Goal: Task Accomplishment & Management: Manage account settings

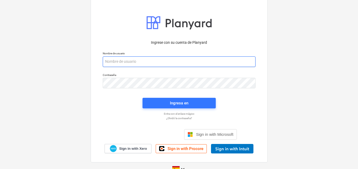
click at [116, 64] on input "email" at bounding box center [179, 61] width 153 height 11
paste input "[EMAIL_ADDRESS][DOMAIN_NAME]"
type input "[EMAIL_ADDRESS][DOMAIN_NAME]"
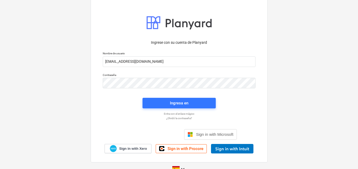
click at [124, 77] on p "Contraseña" at bounding box center [179, 75] width 153 height 4
drag, startPoint x: 173, startPoint y: 108, endPoint x: 174, endPoint y: 103, distance: 5.1
click at [173, 107] on div "Ingresa en" at bounding box center [178, 102] width 79 height 17
click at [174, 103] on div "Ingresa en" at bounding box center [179, 102] width 18 height 7
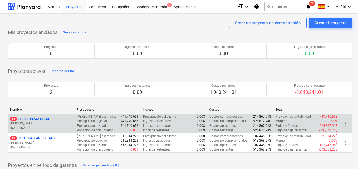
click at [42, 125] on p "[DATE] - [DATE]" at bounding box center [41, 127] width 62 height 4
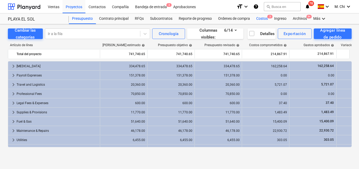
click at [265, 18] on div "Costos 3" at bounding box center [262, 18] width 18 height 11
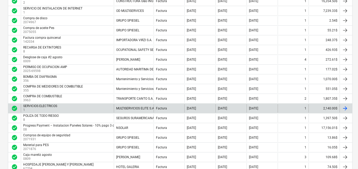
scroll to position [263, 0]
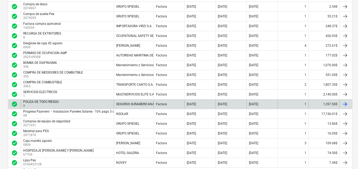
click at [43, 104] on p "8" at bounding box center [41, 105] width 37 height 4
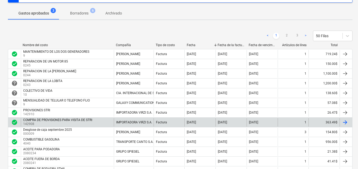
scroll to position [53, 0]
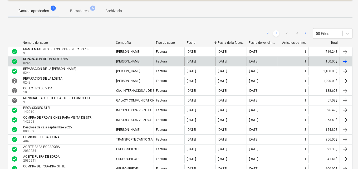
click at [41, 62] on p "0245" at bounding box center [46, 63] width 46 height 4
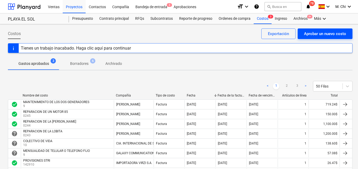
click at [323, 34] on div "Aprobar un nuevo costo" at bounding box center [325, 33] width 42 height 7
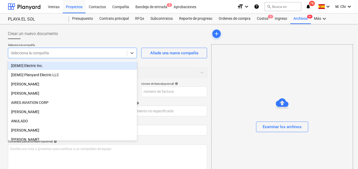
click at [38, 52] on div at bounding box center [67, 52] width 113 height 5
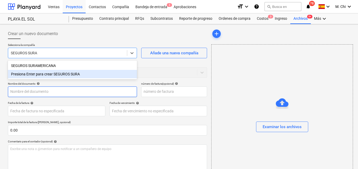
type input "SEGUROS SURA"
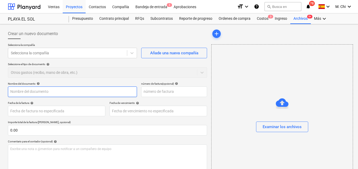
click at [37, 90] on input "text" at bounding box center [72, 91] width 129 height 11
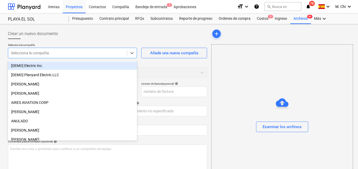
click at [52, 56] on div at bounding box center [67, 52] width 113 height 5
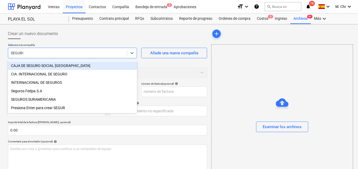
type input "SEGUROS"
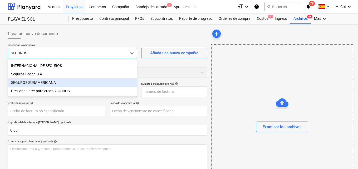
click at [35, 81] on div "SEGUROS SURAMERICANA" at bounding box center [72, 82] width 129 height 8
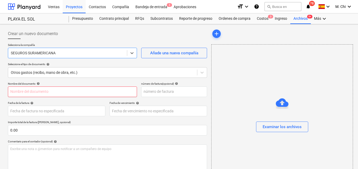
click at [43, 88] on input "text" at bounding box center [72, 91] width 129 height 11
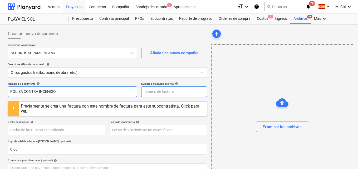
type input "POLIZA CONTRA INCENDIO"
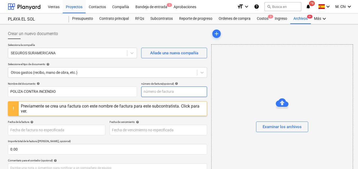
click at [158, 88] on input "text" at bounding box center [174, 91] width 66 height 11
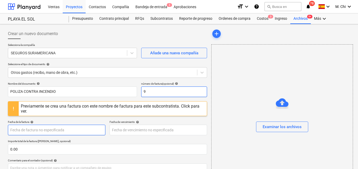
type input "9"
click at [23, 130] on body "Ventas Proyectos Contactos Compañía Bandeja de entrada 3 Aprobaciones format_si…" at bounding box center [179, 84] width 358 height 169
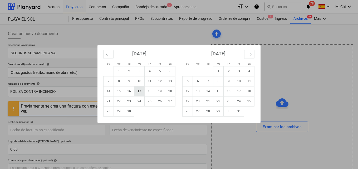
click at [137, 92] on td "17" at bounding box center [139, 91] width 10 height 10
type input "[DATE]"
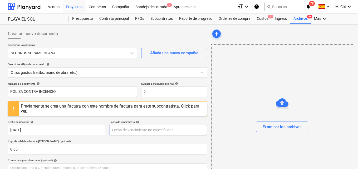
click at [133, 128] on body "Ventas Proyectos Contactos Compañía Bandeja de entrada 3 Aprobaciones format_si…" at bounding box center [179, 84] width 358 height 169
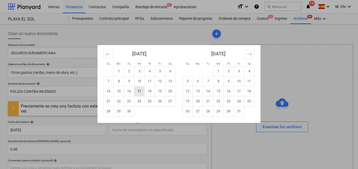
click at [141, 92] on td "17" at bounding box center [139, 91] width 10 height 10
type input "[DATE]"
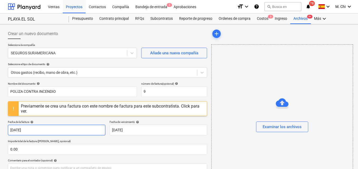
click at [32, 130] on body "Ventas Proyectos Contactos Compañía Bandeja de entrada 3 Aprobaciones format_si…" at bounding box center [179, 84] width 358 height 169
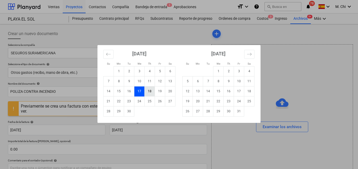
click at [150, 92] on td "18" at bounding box center [149, 91] width 10 height 10
type input "[DATE]"
drag, startPoint x: 137, startPoint y: 129, endPoint x: 144, endPoint y: 119, distance: 12.4
click at [137, 129] on body "Ventas Proyectos Contactos Compañía Bandeja de entrada 3 Aprobaciones format_si…" at bounding box center [179, 84] width 358 height 169
click at [152, 91] on td "18" at bounding box center [149, 91] width 10 height 10
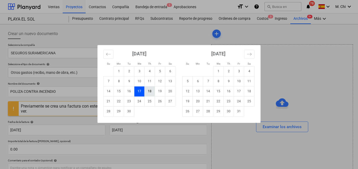
type input "[DATE]"
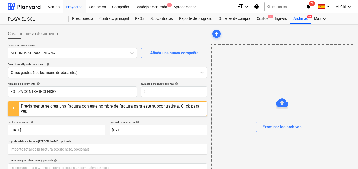
click at [40, 150] on input "text" at bounding box center [107, 149] width 199 height 11
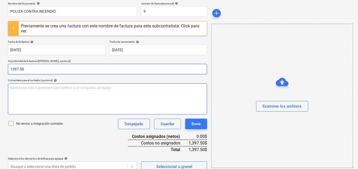
scroll to position [87, 0]
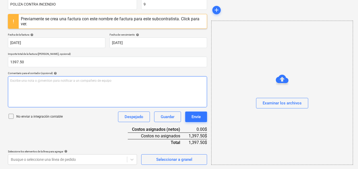
type input "1,397.50"
click at [41, 85] on div "Escribe una nota o @mention para notificar a un compañero de equipo ﻿" at bounding box center [107, 91] width 199 height 31
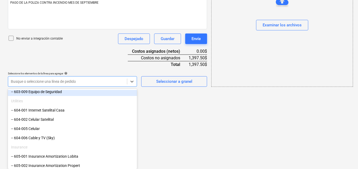
scroll to position [342, 0]
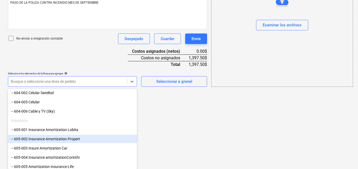
click at [34, 140] on div "-- 605-002 Insurance Amortization Propert" at bounding box center [72, 138] width 129 height 8
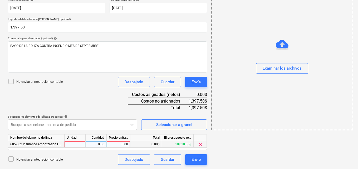
drag, startPoint x: 77, startPoint y: 140, endPoint x: 80, endPoint y: 143, distance: 4.5
click at [78, 142] on div "Nombre del elemento de línea Unidad Cantidad Precio unitario Total El presupues…" at bounding box center [107, 142] width 199 height 16
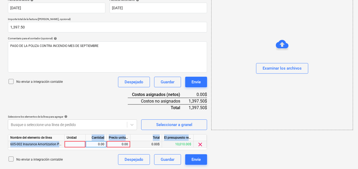
click at [81, 144] on div at bounding box center [74, 144] width 21 height 7
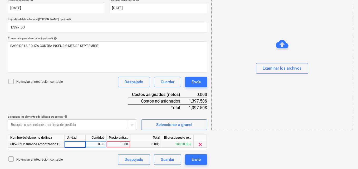
type input "1"
click at [99, 143] on div "0.00" at bounding box center [96, 144] width 17 height 7
type input "1"
click at [111, 143] on div "0.00" at bounding box center [118, 144] width 19 height 7
click at [124, 144] on input "1395.50" at bounding box center [118, 144] width 23 height 6
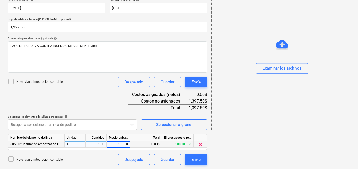
type input "1397.50"
click at [256, 155] on div "add Examinar los archivos" at bounding box center [281, 35] width 145 height 262
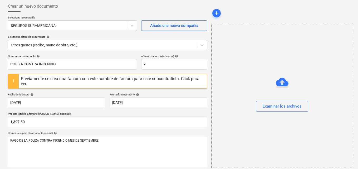
scroll to position [17, 0]
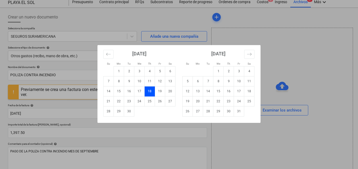
drag, startPoint x: 116, startPoint y: 114, endPoint x: 113, endPoint y: 155, distance: 40.8
click at [113, 152] on body "Ventas Proyectos Contactos Compañía Bandeja de entrada 3 Aprobaciones format_si…" at bounding box center [179, 67] width 358 height 169
click at [113, 155] on div "Su Mo Tu We Th Fr Sa Su Mo Tu We Th Fr Sa August 2025 1 2 3 4 5 6 7 8 9 10 11 1…" at bounding box center [179, 84] width 358 height 169
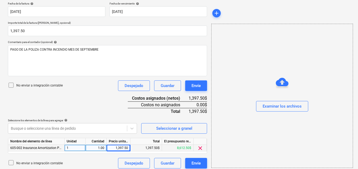
scroll to position [122, 0]
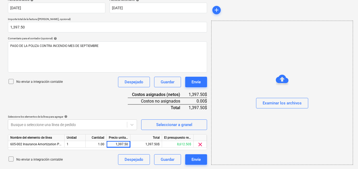
drag, startPoint x: 296, startPoint y: 109, endPoint x: 292, endPoint y: 109, distance: 4.5
click at [295, 108] on div "Examinar los archivos" at bounding box center [281, 93] width 141 height 40
click at [288, 107] on button "Examinar los archivos" at bounding box center [282, 103] width 52 height 11
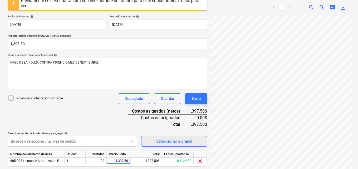
scroll to position [122, 0]
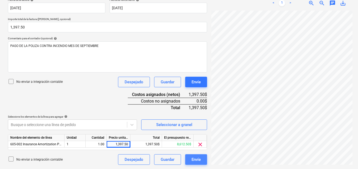
click at [198, 157] on div "Envíe" at bounding box center [195, 159] width 9 height 7
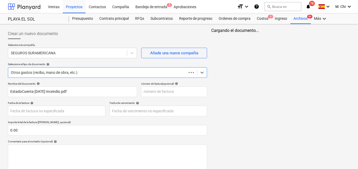
scroll to position [55, 0]
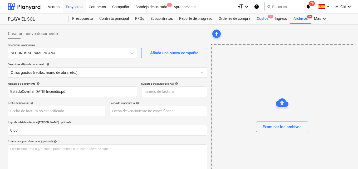
click at [258, 17] on div "Costos 3" at bounding box center [262, 18] width 18 height 11
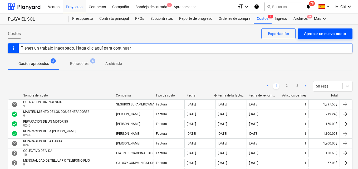
click at [307, 32] on div "Aprobar un nuevo costo" at bounding box center [325, 33] width 42 height 7
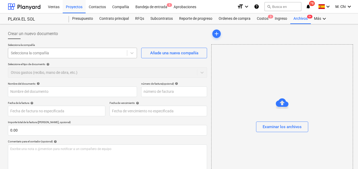
click at [75, 49] on div "Selecciona la compañía" at bounding box center [67, 52] width 119 height 7
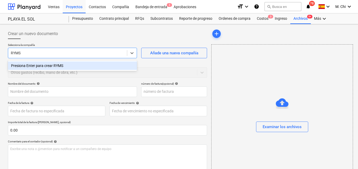
type input "RYMSA"
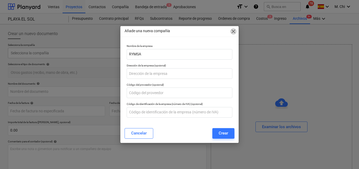
drag, startPoint x: 234, startPoint y: 32, endPoint x: 67, endPoint y: 52, distance: 168.6
click at [233, 33] on span "close" at bounding box center [233, 31] width 6 height 6
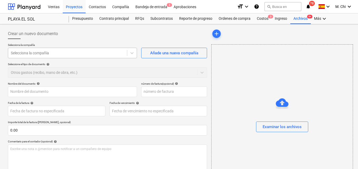
click at [59, 54] on div at bounding box center [67, 52] width 113 height 5
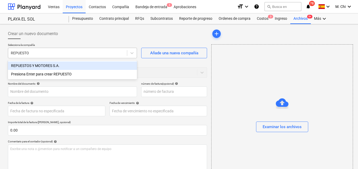
type input "REPUESTOS"
click at [51, 66] on div "REPUESTOS Y MOTORES S.A." at bounding box center [72, 65] width 129 height 8
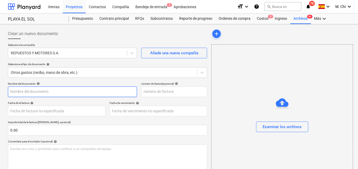
click at [39, 91] on input "text" at bounding box center [72, 91] width 129 height 11
type input "C"
type input "PIEZAS PARA EL CATAMARAN"
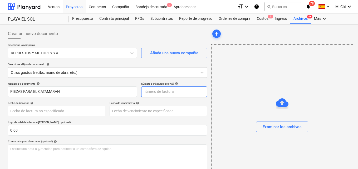
click at [151, 89] on input "text" at bounding box center [174, 91] width 66 height 11
type input "9"
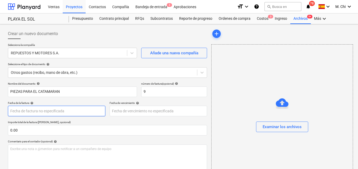
click at [39, 112] on body "Ventas Proyectos Contactos Compañía Bandeja de entrada 3 Aprobaciones format_si…" at bounding box center [179, 84] width 358 height 169
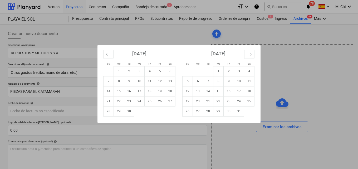
drag, startPoint x: 150, startPoint y: 92, endPoint x: 144, endPoint y: 96, distance: 6.8
click at [150, 93] on td "18" at bounding box center [149, 91] width 10 height 10
type input "[DATE]"
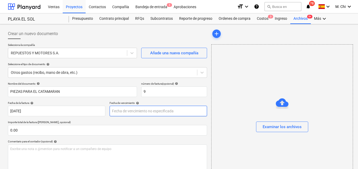
click at [131, 112] on body "Ventas Proyectos Contactos Compañía Bandeja de entrada 3 Aprobaciones format_si…" at bounding box center [179, 84] width 358 height 169
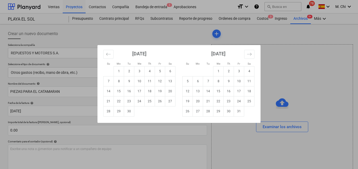
drag, startPoint x: 152, startPoint y: 90, endPoint x: 143, endPoint y: 94, distance: 10.0
click at [152, 91] on td "18" at bounding box center [149, 91] width 10 height 10
type input "[DATE]"
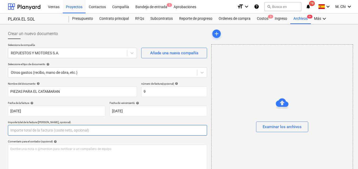
click at [37, 129] on input "text" at bounding box center [107, 130] width 199 height 11
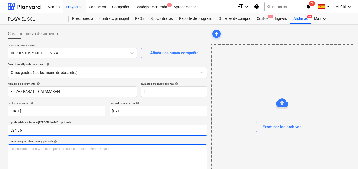
type input "524.36"
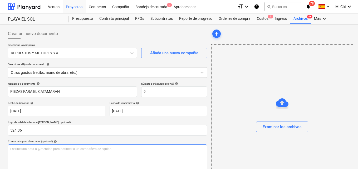
click at [26, 153] on div "Escribe una nota o @mention para notificar a un compañero de equipo ﻿" at bounding box center [107, 159] width 199 height 31
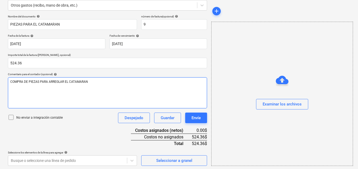
scroll to position [68, 0]
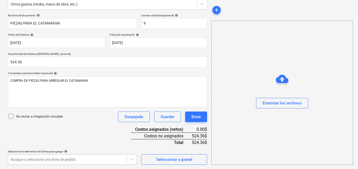
click at [56, 101] on body "Ventas Proyectos Contactos Compañía Bandeja de entrada 3 Aprobaciones format_si…" at bounding box center [179, 16] width 358 height 169
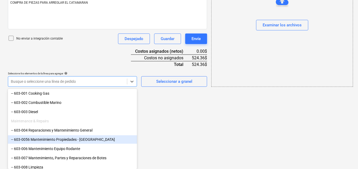
scroll to position [237, 0]
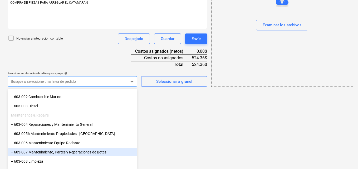
click at [47, 151] on div "-- 603-007 Mantenimiento, Partes y Reparaciones de Botes" at bounding box center [72, 152] width 129 height 8
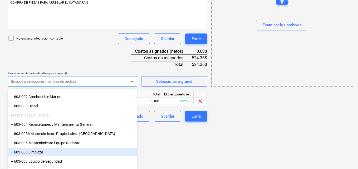
scroll to position [103, 0]
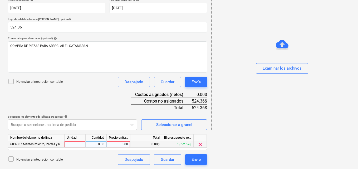
click at [77, 142] on div at bounding box center [74, 144] width 21 height 7
type input "1"
click at [101, 142] on div "0.00" at bounding box center [96, 144] width 17 height 7
type input "1"
click at [117, 143] on div "0.00" at bounding box center [118, 144] width 19 height 7
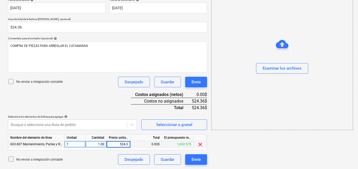
type input "524.36"
click at [279, 54] on div at bounding box center [281, 53] width 141 height 4
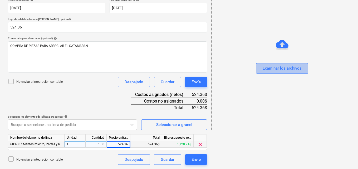
click at [280, 71] on div "Examinar los archivos" at bounding box center [281, 68] width 39 height 7
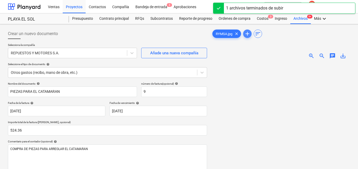
click at [247, 34] on span "add" at bounding box center [247, 34] width 6 height 6
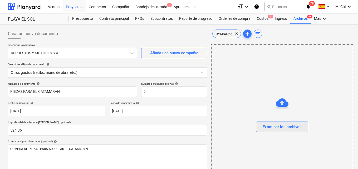
click at [292, 127] on div "Examinar los archivos" at bounding box center [281, 126] width 39 height 7
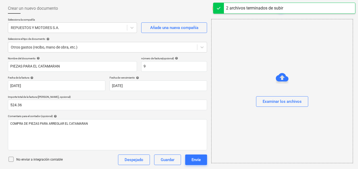
scroll to position [26, 0]
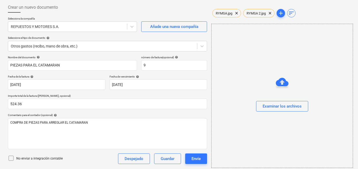
click at [274, 67] on div "Examinar los archivos" at bounding box center [282, 96] width 142 height 144
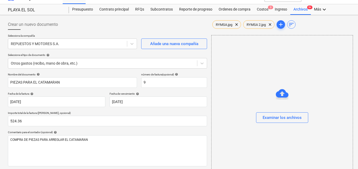
scroll to position [0, 0]
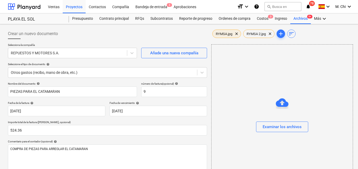
click at [224, 35] on span "RYMSA.jpg" at bounding box center [223, 34] width 23 height 4
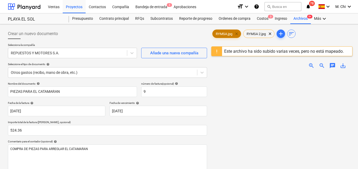
click at [238, 33] on span "clear" at bounding box center [236, 34] width 6 height 6
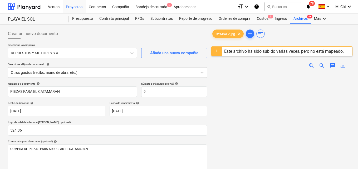
click at [270, 33] on div "RYMSA 2.jpg clear add sort" at bounding box center [281, 33] width 141 height 11
click at [241, 34] on span "clear" at bounding box center [239, 34] width 6 height 6
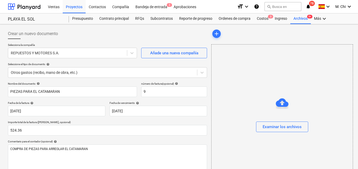
scroll to position [26, 0]
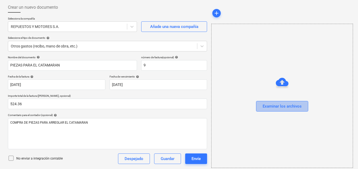
click at [284, 108] on div "Examinar los archivos" at bounding box center [281, 106] width 39 height 7
click at [274, 103] on div "Examinar los archivos" at bounding box center [281, 106] width 39 height 7
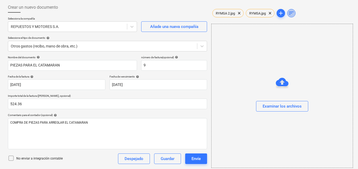
click at [292, 14] on span "sort" at bounding box center [291, 13] width 6 height 6
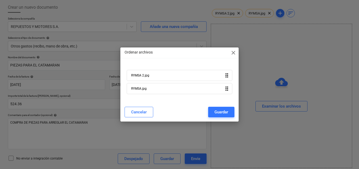
click at [234, 52] on span "close" at bounding box center [233, 52] width 6 height 6
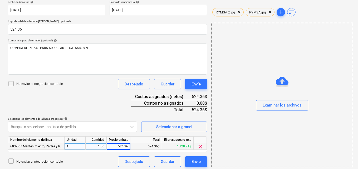
scroll to position [103, 0]
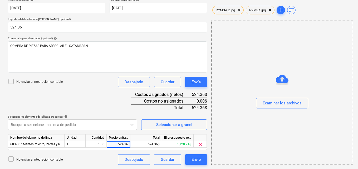
click at [245, 148] on div "Examinar los archivos" at bounding box center [282, 93] width 142 height 144
click at [196, 157] on div "Envíe" at bounding box center [195, 159] width 9 height 7
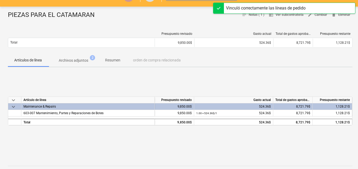
scroll to position [53, 0]
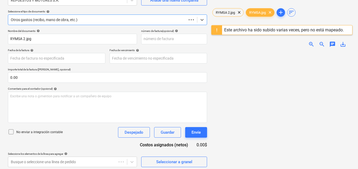
scroll to position [55, 0]
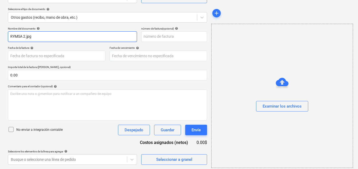
click at [41, 35] on input "RYMSA 2.jpg" at bounding box center [72, 36] width 129 height 11
type input "R"
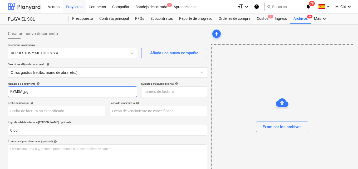
scroll to position [55, 0]
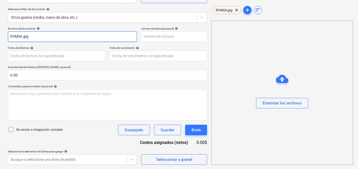
type input "RYMSA.jpg"
drag, startPoint x: 38, startPoint y: 36, endPoint x: 0, endPoint y: 37, distance: 37.9
click at [0, 37] on div "Crear un nuevo documento Selecciona la compañía REPUESTOS Y MOTORES S.A. Añade …" at bounding box center [180, 68] width 360 height 199
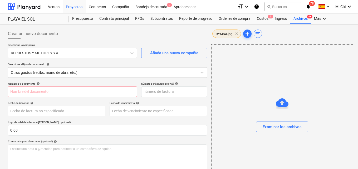
click at [235, 34] on span "clear" at bounding box center [236, 34] width 6 height 6
click at [265, 18] on div "Costos 3" at bounding box center [262, 18] width 18 height 11
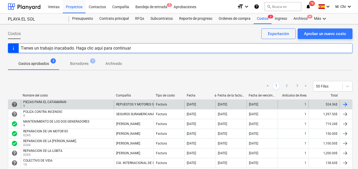
click at [346, 104] on div at bounding box center [345, 104] width 6 height 6
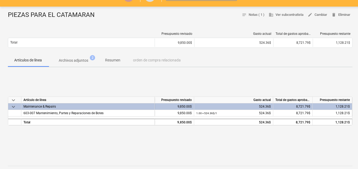
scroll to position [53, 0]
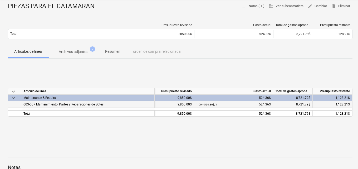
click at [41, 105] on span "603-007 Mantenimiento, Partes y Reparaciones de Botes" at bounding box center [63, 104] width 80 height 4
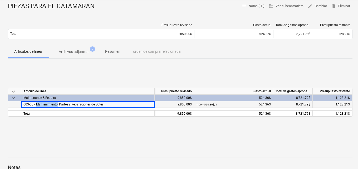
click at [41, 105] on span "603-007 Mantenimiento, Partes y Reparaciones de Botes" at bounding box center [63, 104] width 80 height 4
click at [338, 105] on span "1,128.21$" at bounding box center [342, 104] width 14 height 4
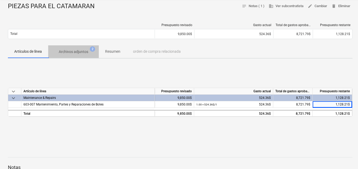
click at [78, 52] on p "Archivos adjuntos" at bounding box center [73, 52] width 29 height 6
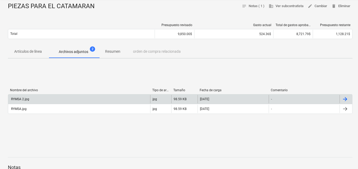
click at [25, 99] on div "RYMSA 2.jpg" at bounding box center [19, 99] width 19 height 4
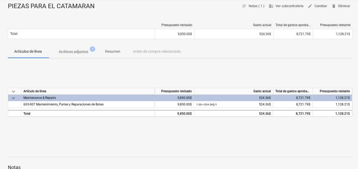
click at [52, 96] on div "Maintenance & Repairs" at bounding box center [87, 97] width 129 height 6
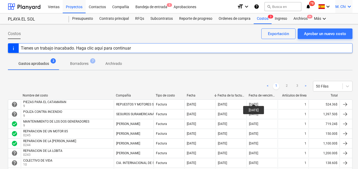
click at [351, 7] on icon "keyboard_arrow_down" at bounding box center [349, 6] width 6 height 6
click at [337, 29] on div "Desconecta." at bounding box center [336, 29] width 32 height 8
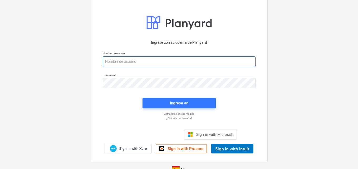
click at [122, 63] on input "email" at bounding box center [179, 61] width 153 height 11
paste input "[EMAIL_ADDRESS][DOMAIN_NAME]"
type input "[EMAIL_ADDRESS][DOMAIN_NAME]"
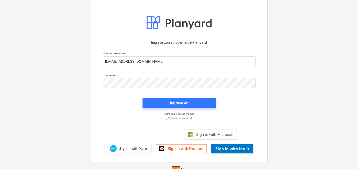
drag, startPoint x: 169, startPoint y: 96, endPoint x: 171, endPoint y: 99, distance: 3.9
click at [169, 96] on div "Ingresa en" at bounding box center [178, 102] width 79 height 17
click at [175, 105] on div "Ingresa en" at bounding box center [179, 102] width 18 height 7
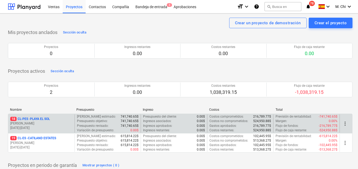
click at [34, 123] on p "[PERSON_NAME]" at bounding box center [41, 123] width 62 height 4
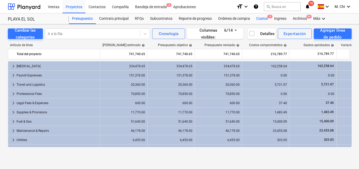
click at [262, 20] on div "Costos 3" at bounding box center [262, 18] width 18 height 11
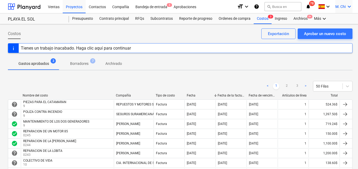
click at [350, 8] on icon "keyboard_arrow_down" at bounding box center [349, 6] width 6 height 6
click at [336, 30] on div "Desconecta." at bounding box center [336, 29] width 32 height 8
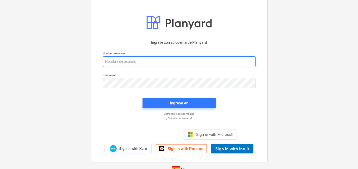
click at [128, 58] on input "email" at bounding box center [179, 61] width 153 height 11
paste input "[EMAIL_ADDRESS][DOMAIN_NAME]"
type input "[EMAIL_ADDRESS][DOMAIN_NAME]"
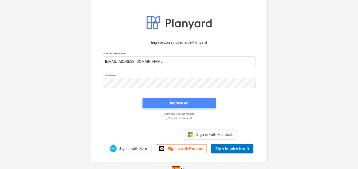
click at [163, 104] on span "Ingresa en" at bounding box center [179, 102] width 61 height 7
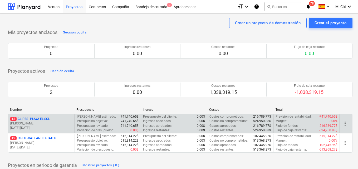
click at [39, 124] on p "[PERSON_NAME]" at bounding box center [41, 123] width 62 height 4
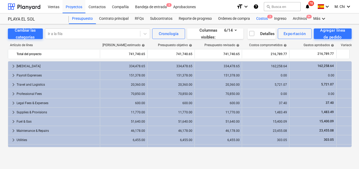
click at [261, 18] on div "Costos 3" at bounding box center [262, 18] width 18 height 11
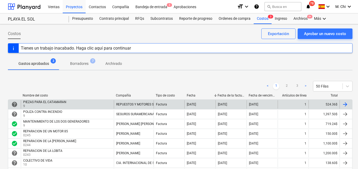
click at [343, 104] on div at bounding box center [345, 104] width 6 height 6
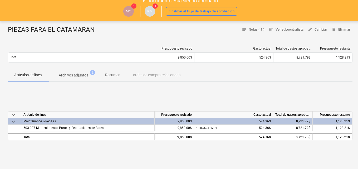
scroll to position [26, 0]
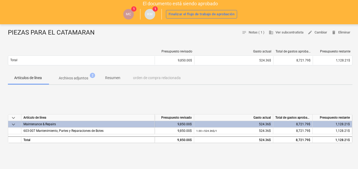
drag, startPoint x: 86, startPoint y: 74, endPoint x: 338, endPoint y: 9, distance: 260.2
click at [338, 9] on div "MC 1 KM 1 Finalizar el flujo de trabajo de aprobación" at bounding box center [180, 14] width 355 height 15
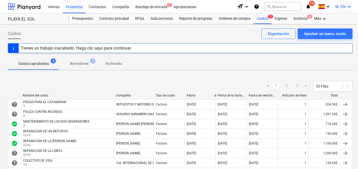
click at [350, 6] on icon "keyboard_arrow_down" at bounding box center [349, 6] width 6 height 6
click at [336, 28] on div "Desconecta." at bounding box center [336, 29] width 32 height 8
